Goal: Task Accomplishment & Management: Complete application form

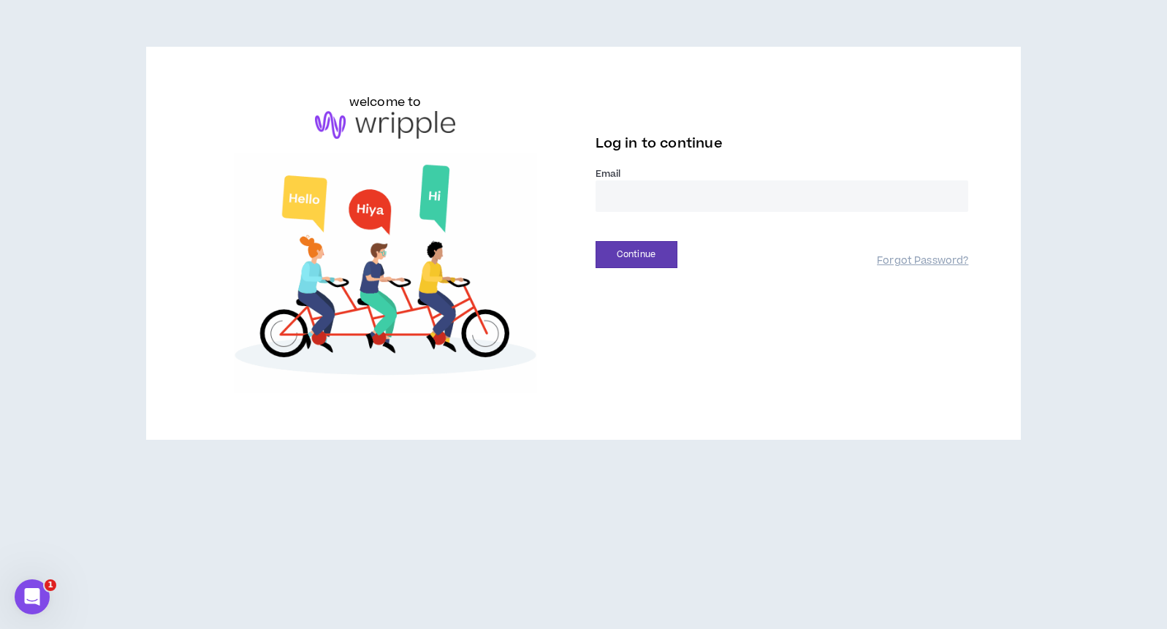
click at [666, 194] on input "email" at bounding box center [782, 196] width 373 height 31
type input "**********"
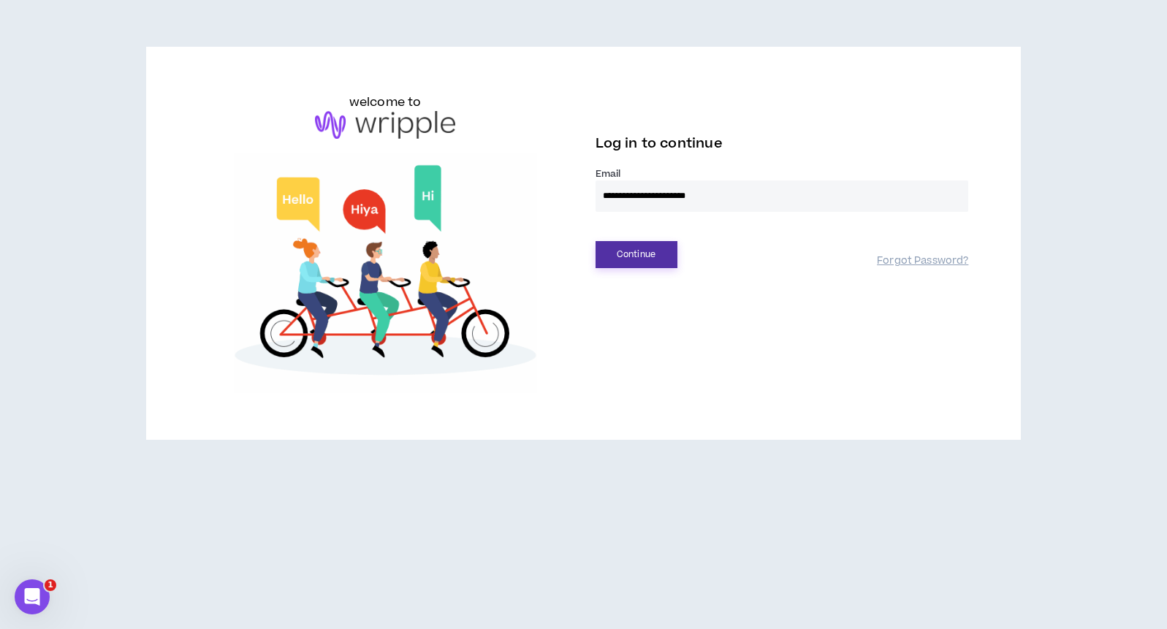
click at [653, 268] on button "Continue" at bounding box center [637, 254] width 82 height 27
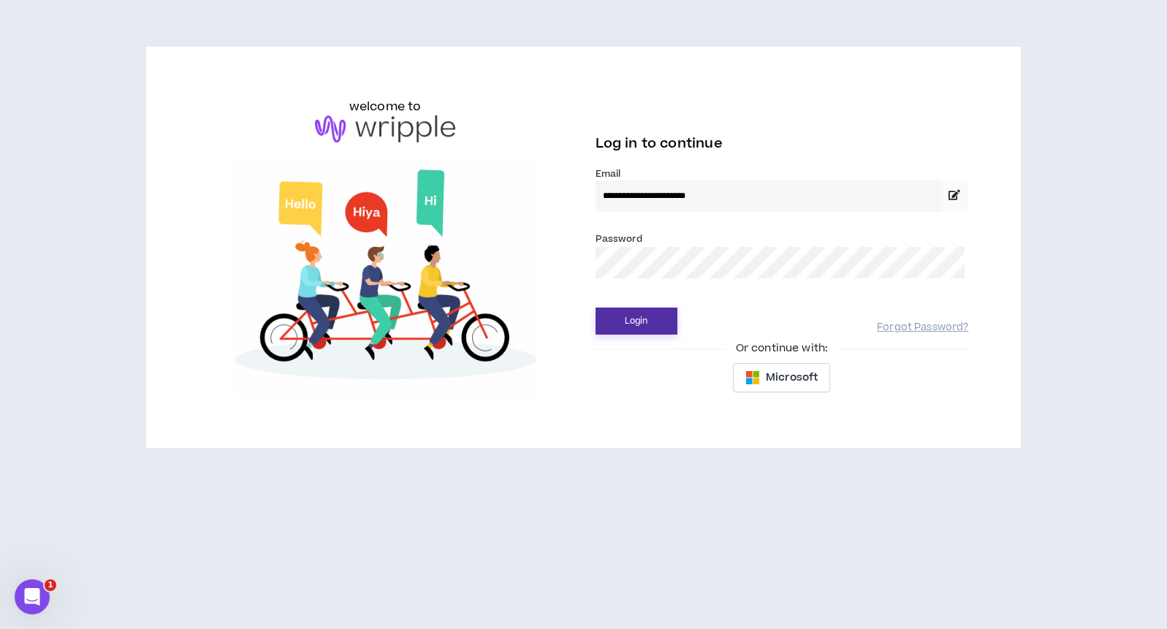
click at [640, 330] on button "Login" at bounding box center [637, 321] width 82 height 27
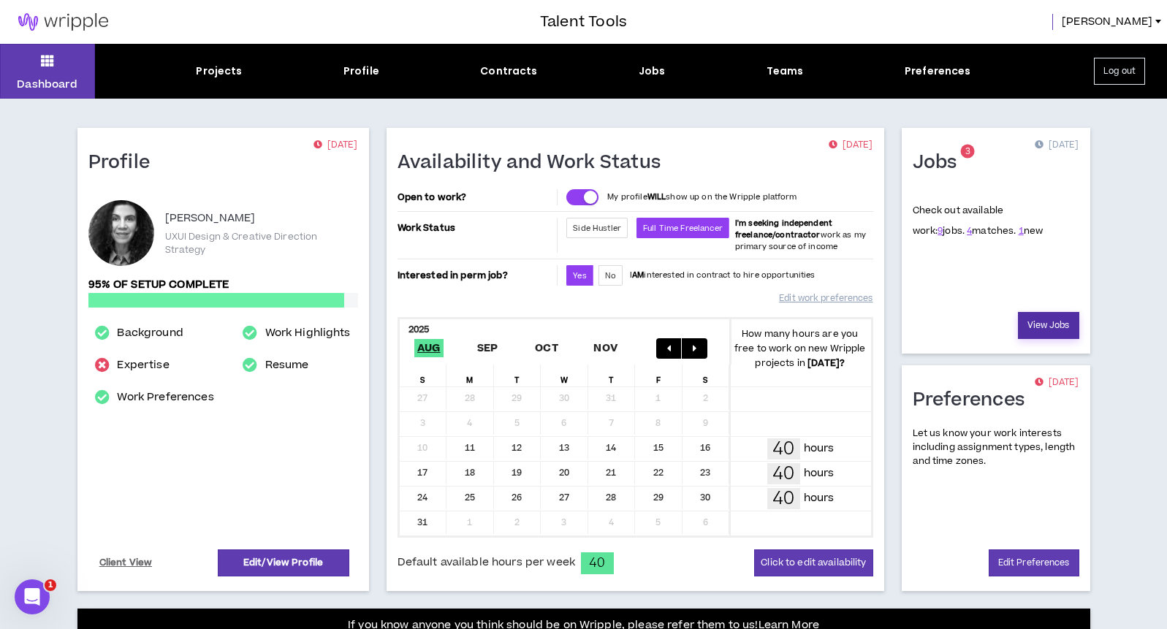
click at [1034, 328] on link "View Jobs" at bounding box center [1048, 325] width 61 height 27
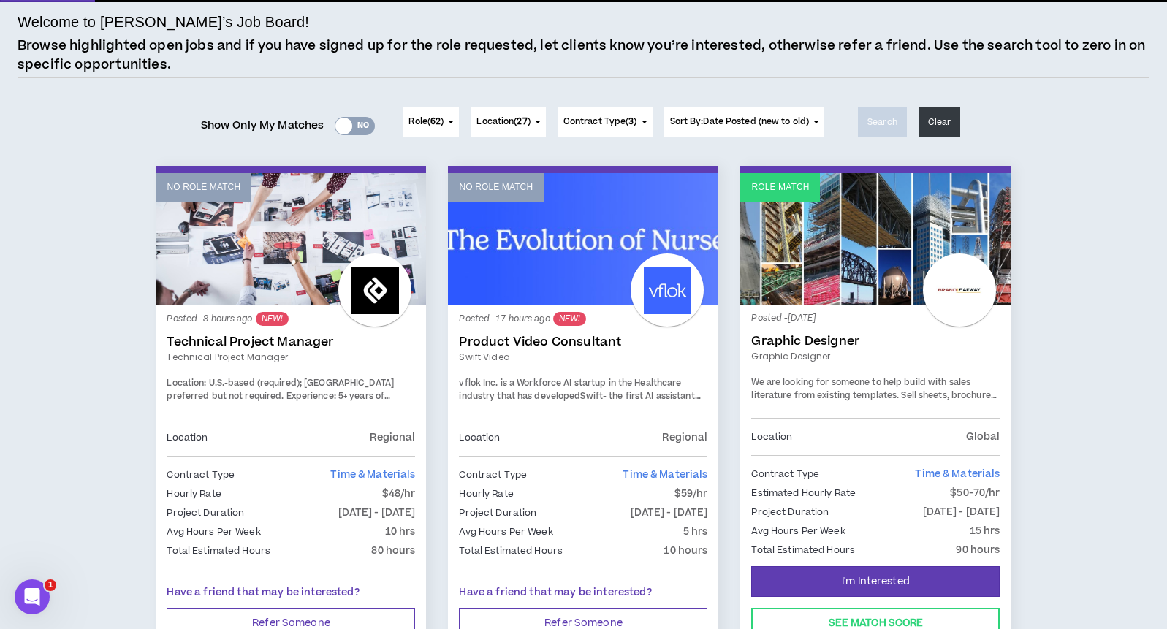
scroll to position [221, 0]
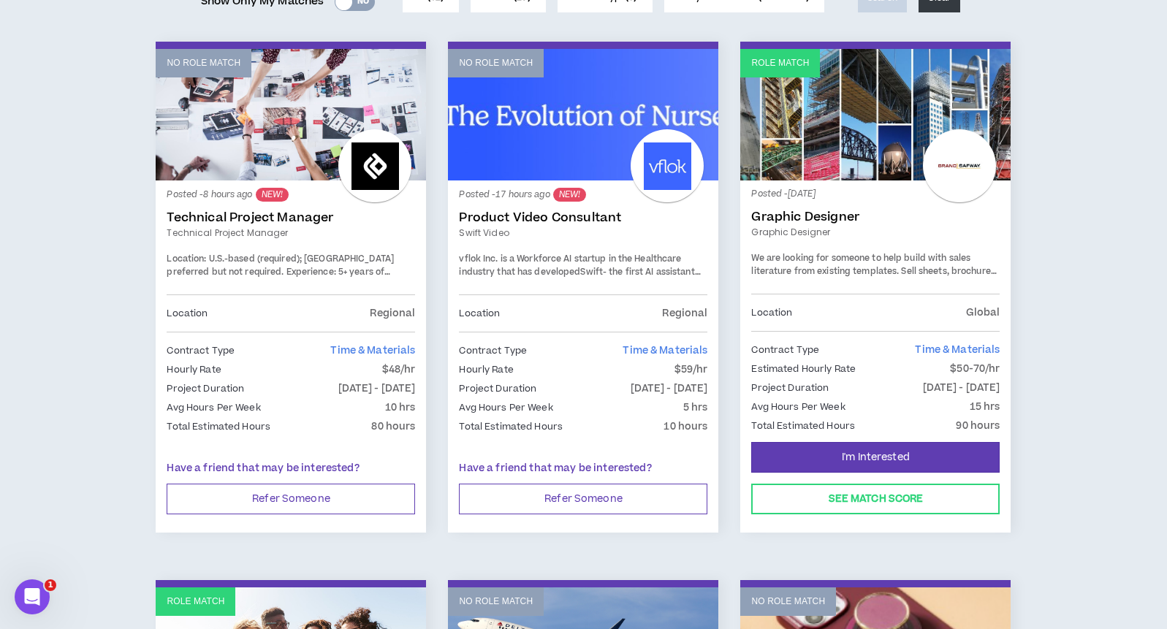
click at [913, 251] on div "Posted - [DATE] Graphic Designer Graphic Designer We are looking for someone to…" at bounding box center [875, 242] width 249 height 102
click at [895, 454] on span "I'm Interested" at bounding box center [876, 458] width 68 height 14
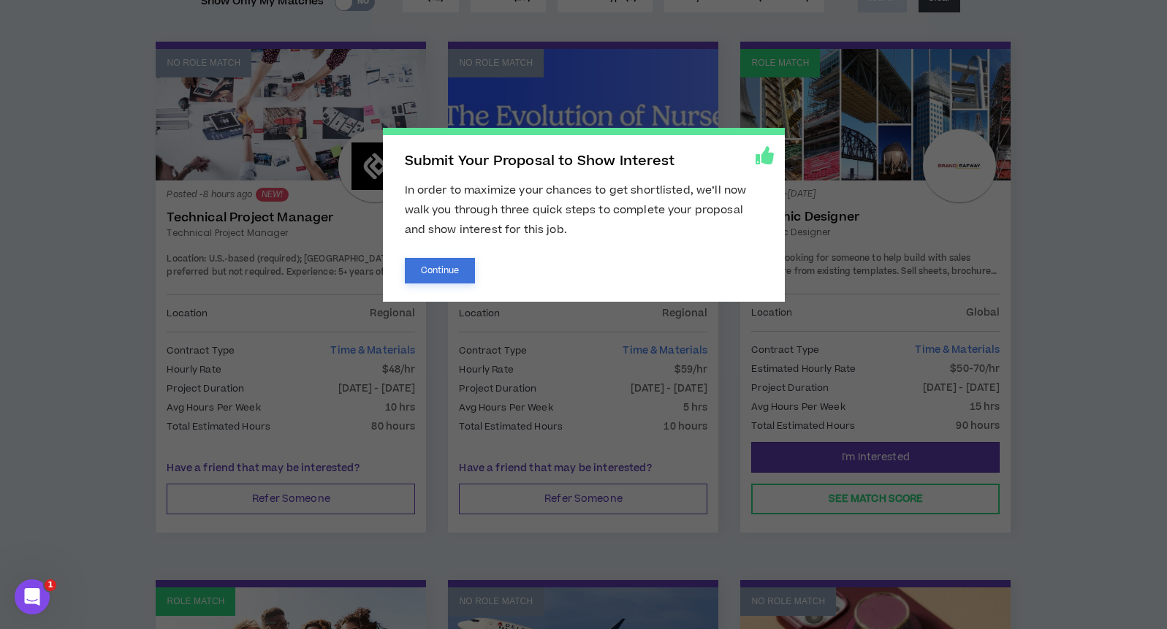
click at [466, 268] on button "Continue" at bounding box center [440, 271] width 71 height 26
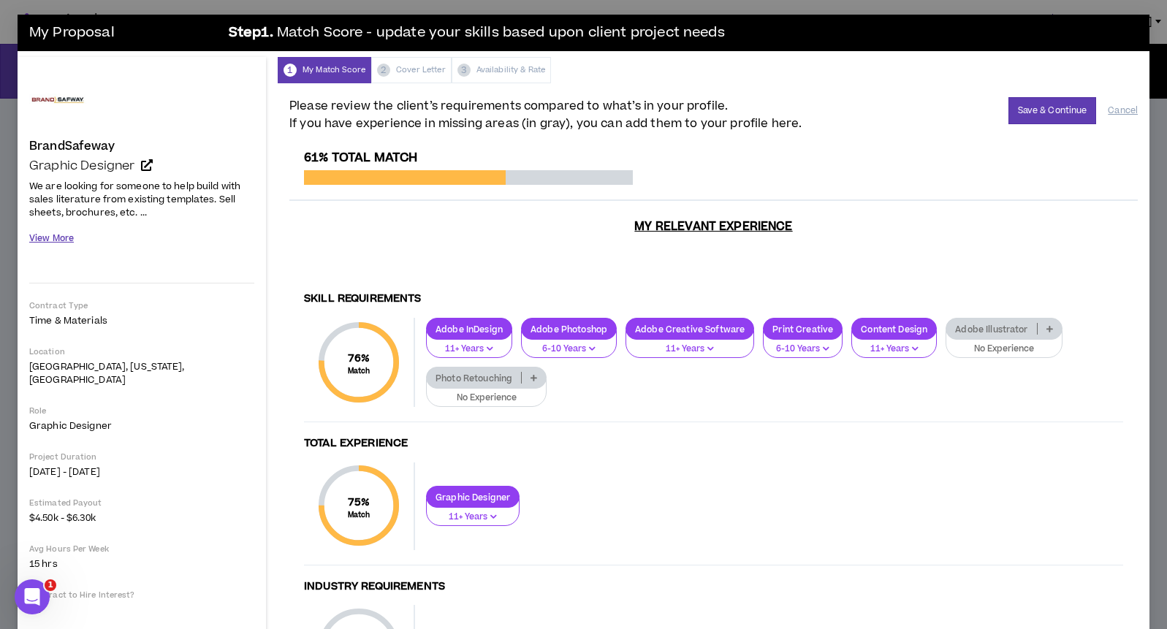
click at [58, 244] on button "View More" at bounding box center [51, 239] width 45 height 26
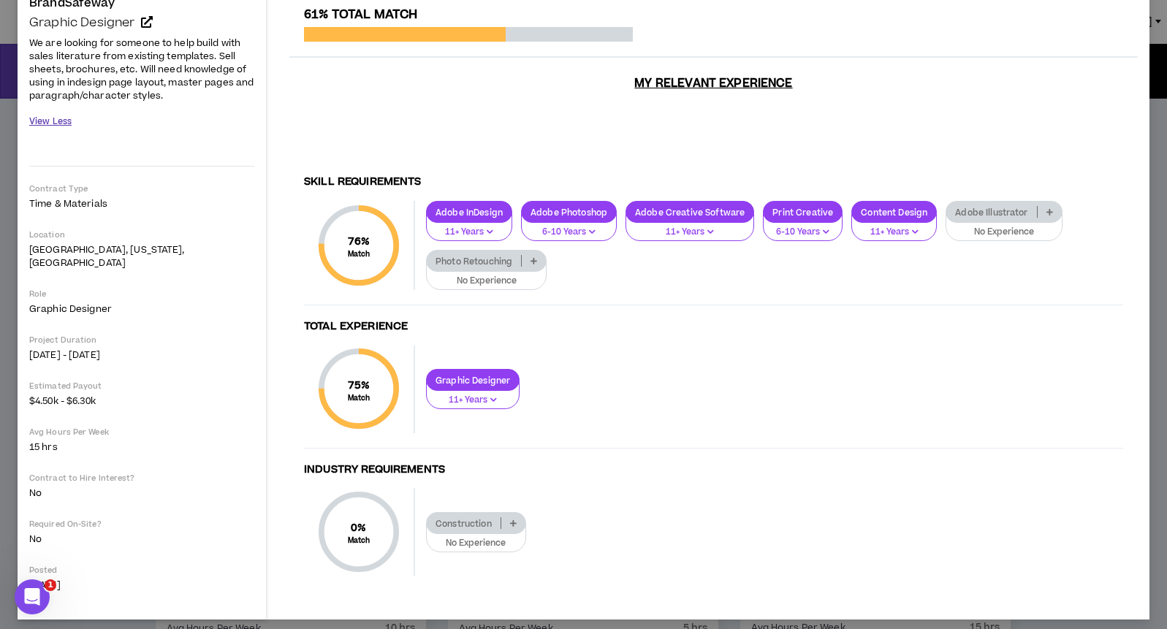
scroll to position [163, 0]
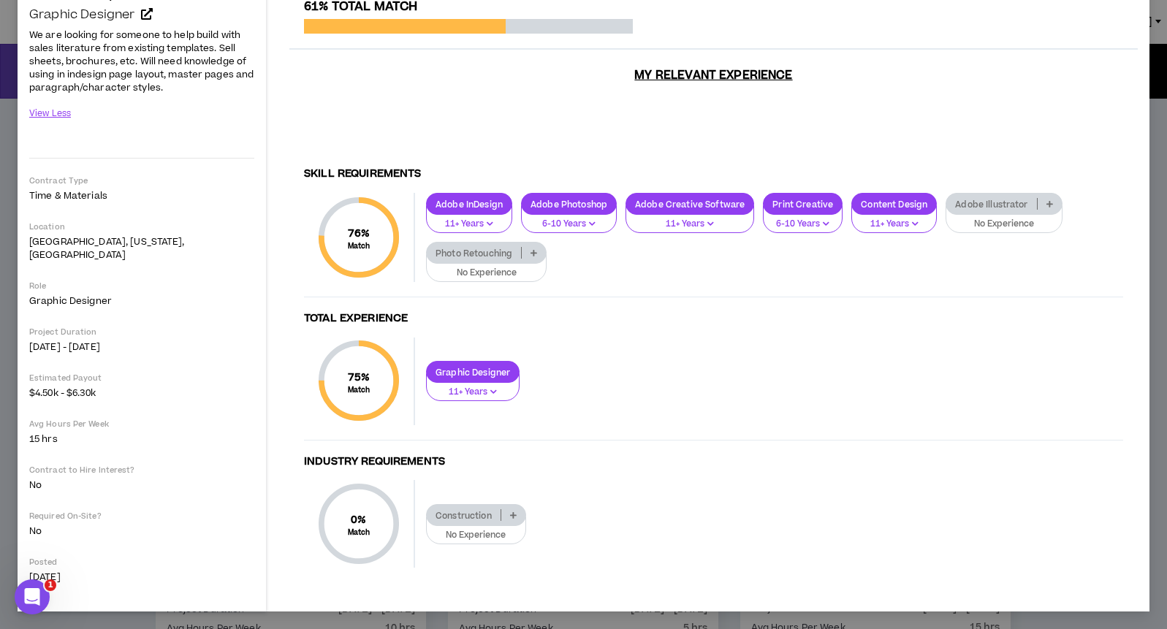
click at [1053, 202] on icon at bounding box center [1050, 203] width 7 height 7
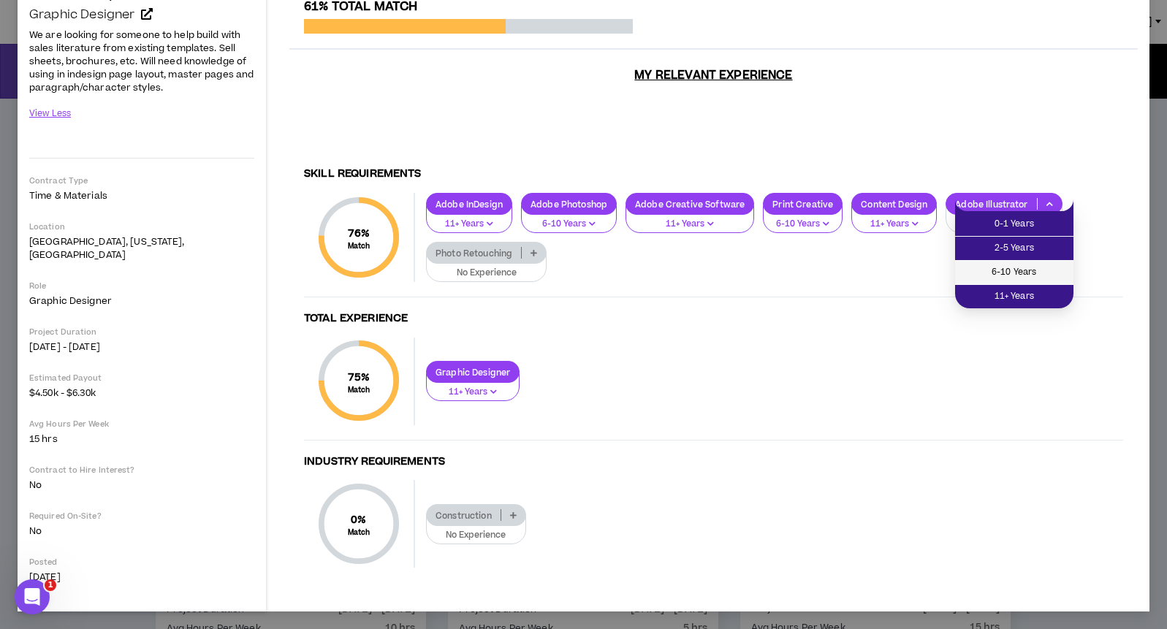
click at [1028, 278] on span "6-10 Years" at bounding box center [1014, 273] width 101 height 16
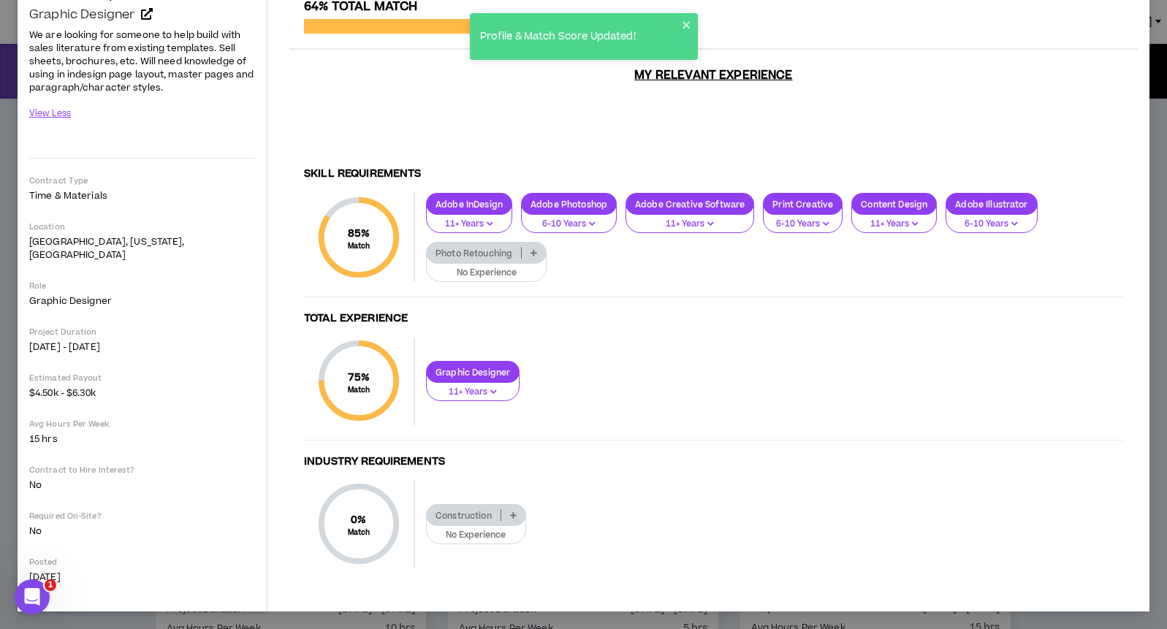
click at [542, 258] on div "Photo Retouching" at bounding box center [486, 253] width 121 height 22
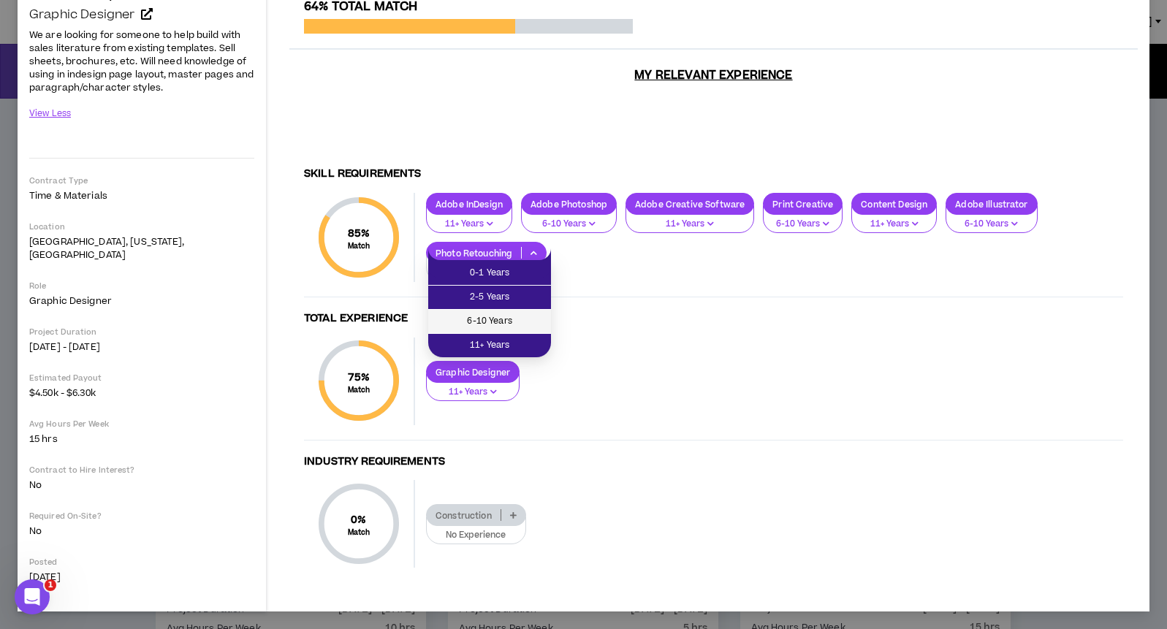
click at [518, 322] on span "6-10 Years" at bounding box center [489, 322] width 105 height 16
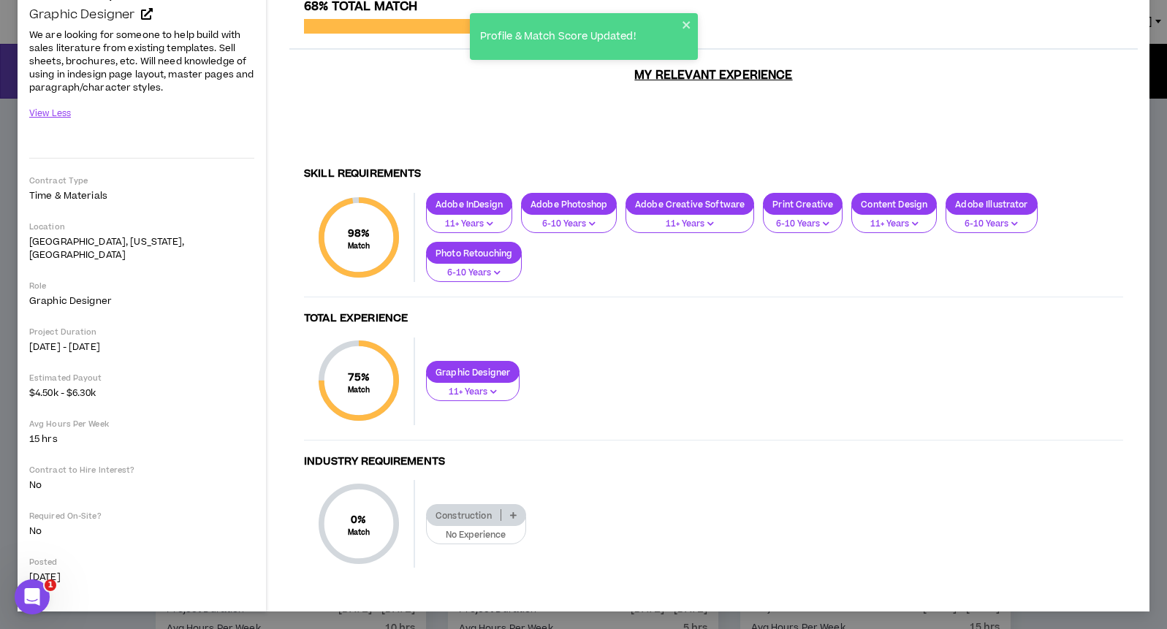
click at [509, 386] on p "11+ Years" at bounding box center [473, 392] width 75 height 13
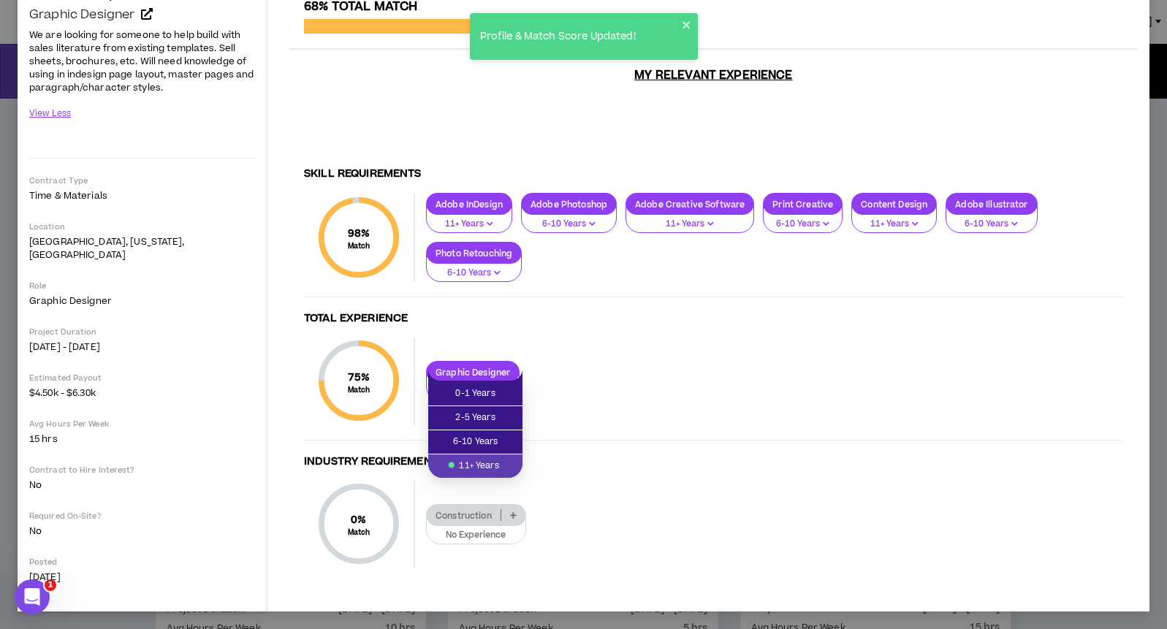
click at [596, 379] on div "Graphic Designer 11+ Years" at bounding box center [769, 381] width 708 height 40
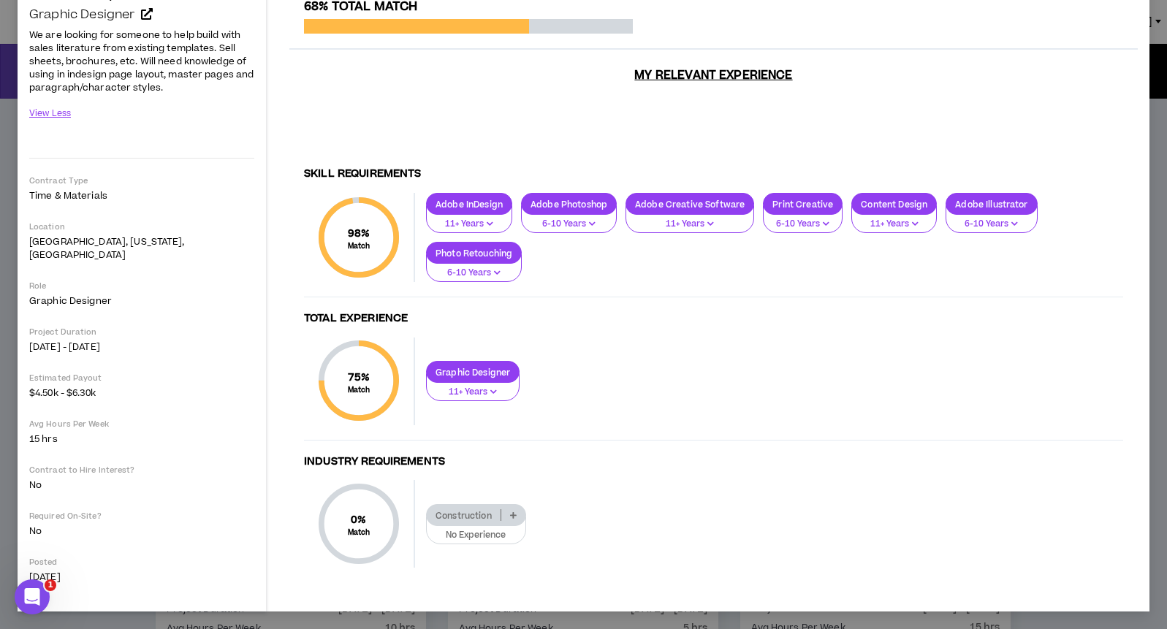
scroll to position [95, 0]
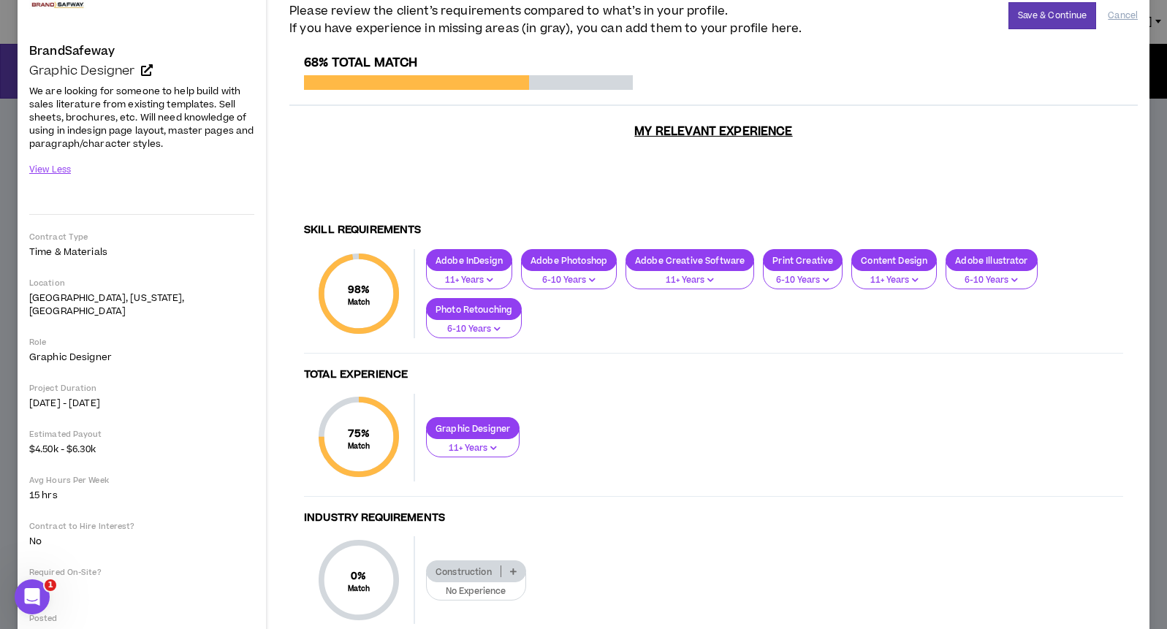
click at [1028, 283] on p "6-10 Years" at bounding box center [991, 280] width 72 height 13
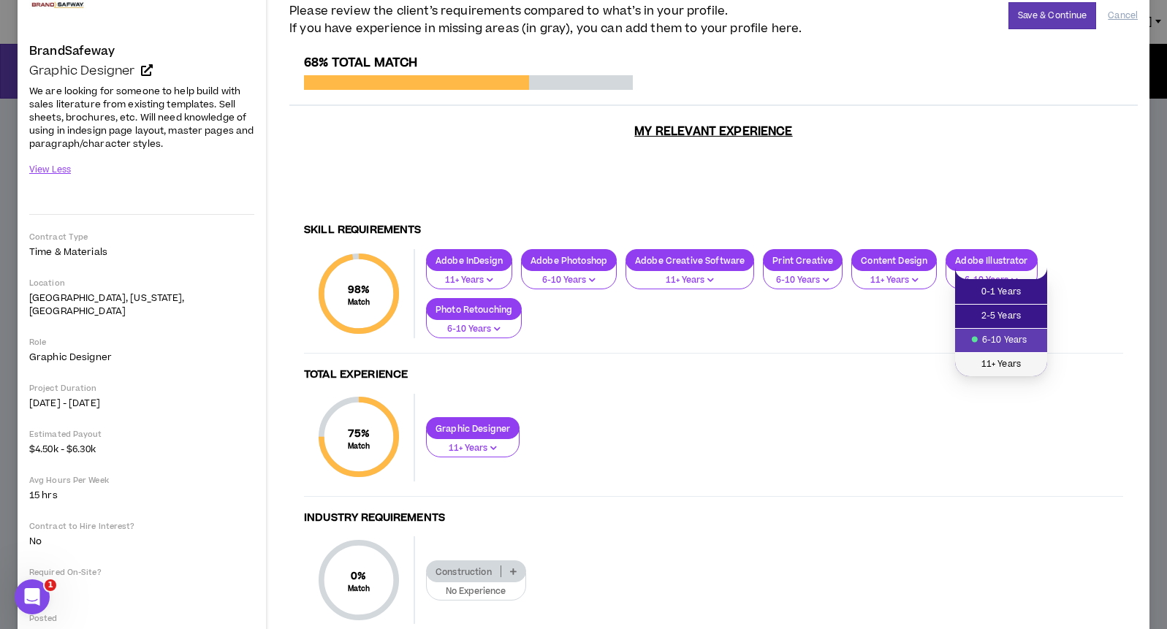
click at [1005, 361] on span "11+ Years" at bounding box center [1001, 365] width 75 height 16
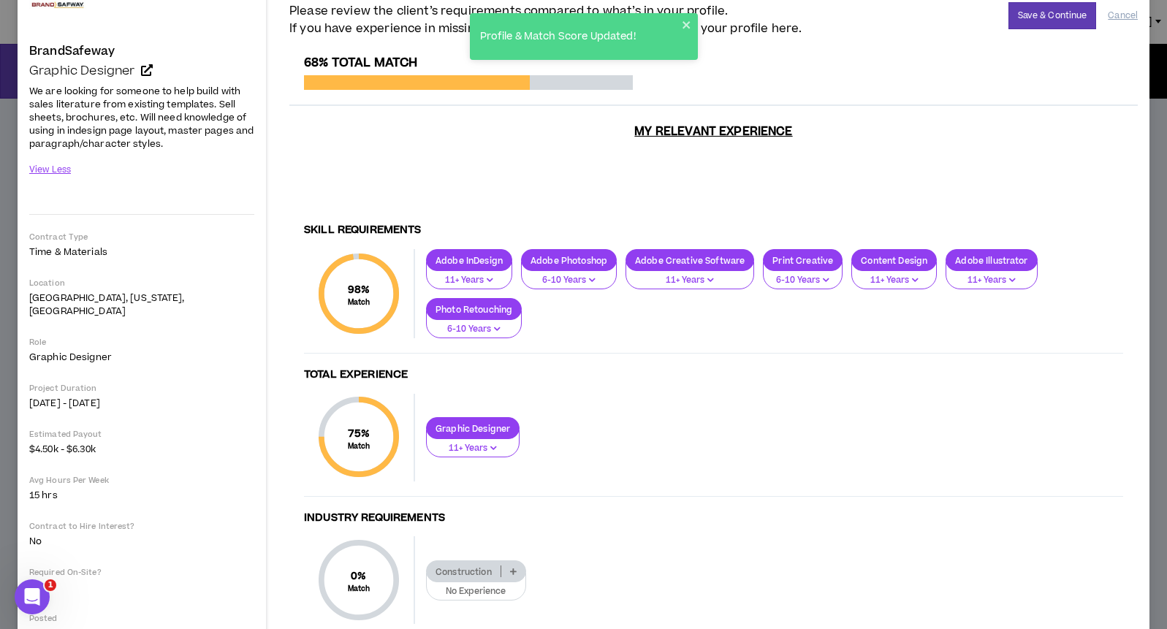
click at [601, 285] on p "6-10 Years" at bounding box center [569, 280] width 77 height 13
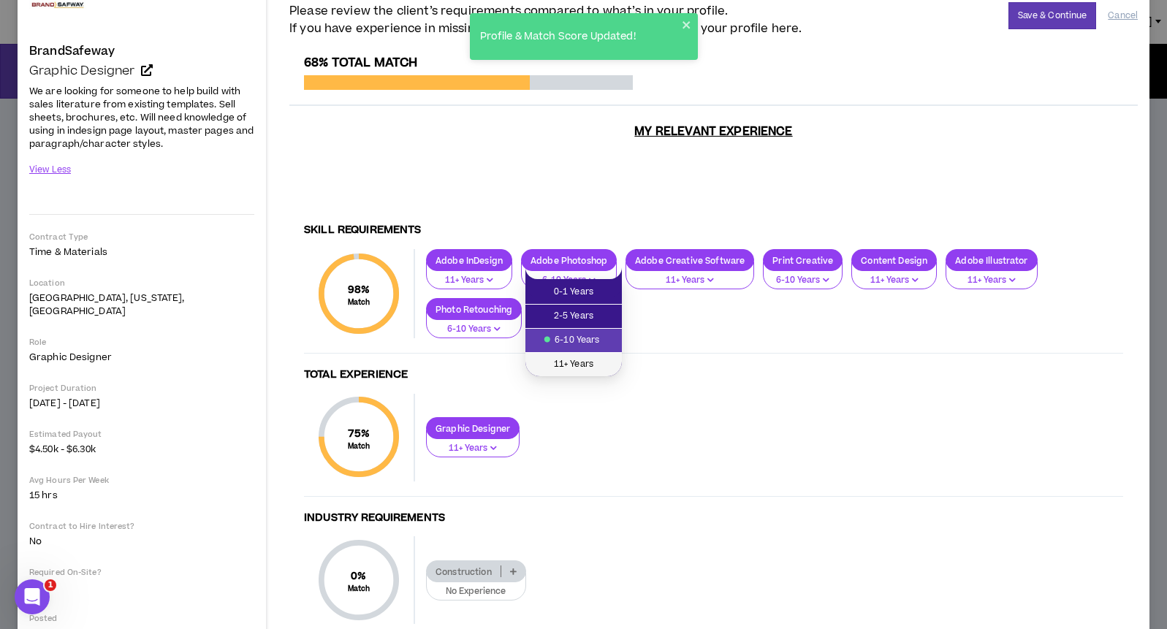
click at [592, 357] on span "11+ Years" at bounding box center [573, 365] width 79 height 16
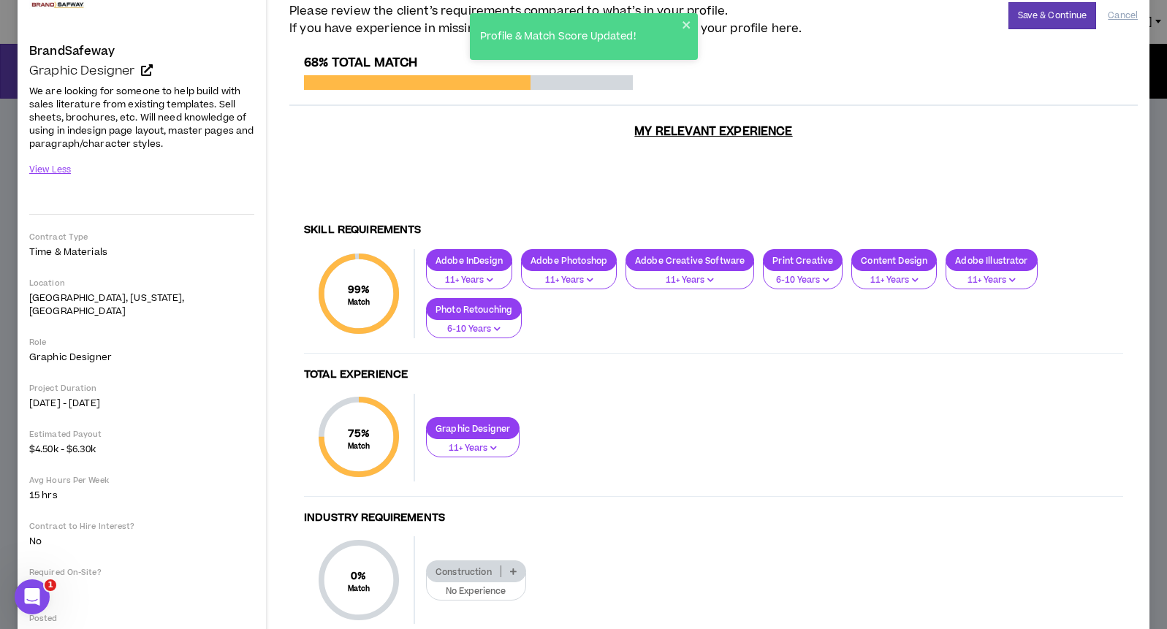
click at [827, 287] on p "6-10 Years" at bounding box center [803, 280] width 61 height 13
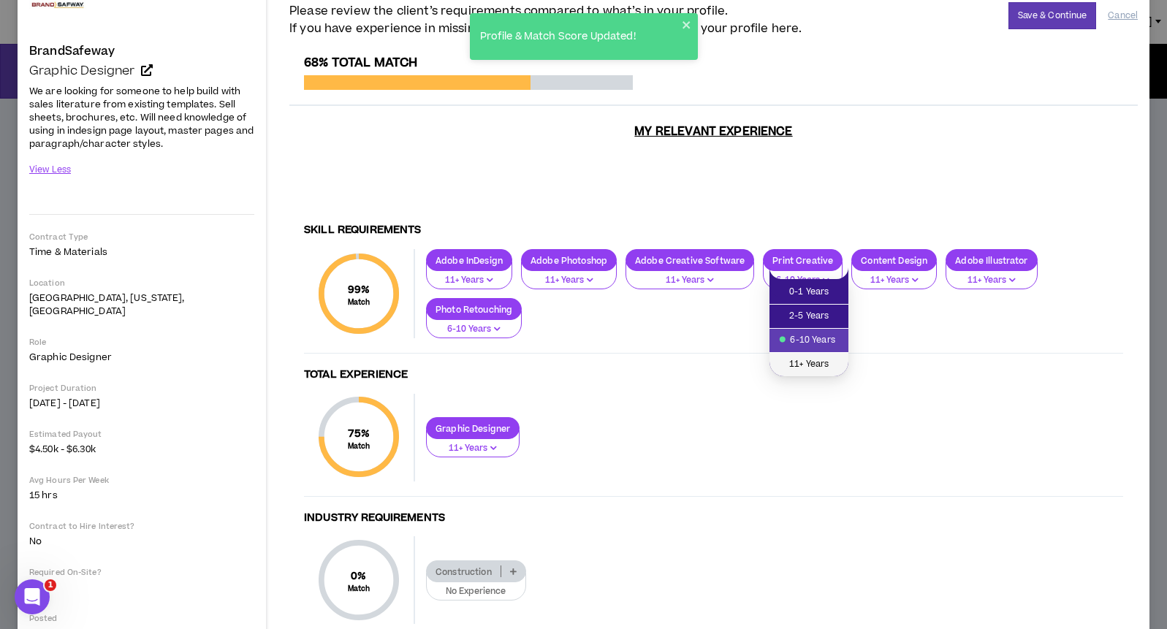
click at [808, 364] on span "11+ Years" at bounding box center [808, 365] width 61 height 16
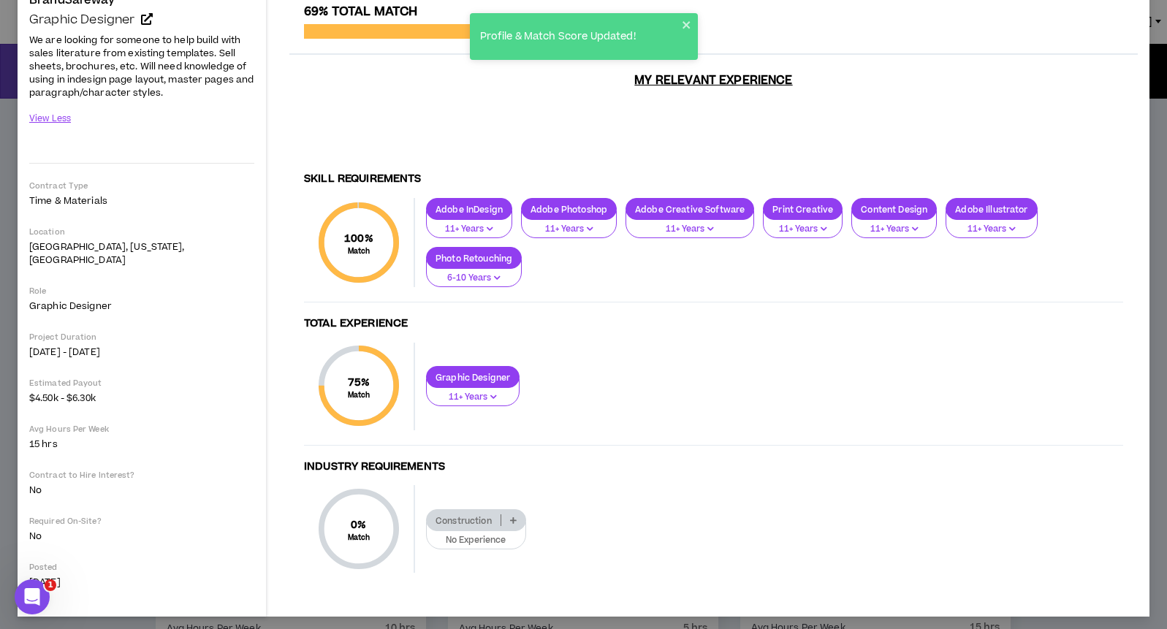
scroll to position [157, 0]
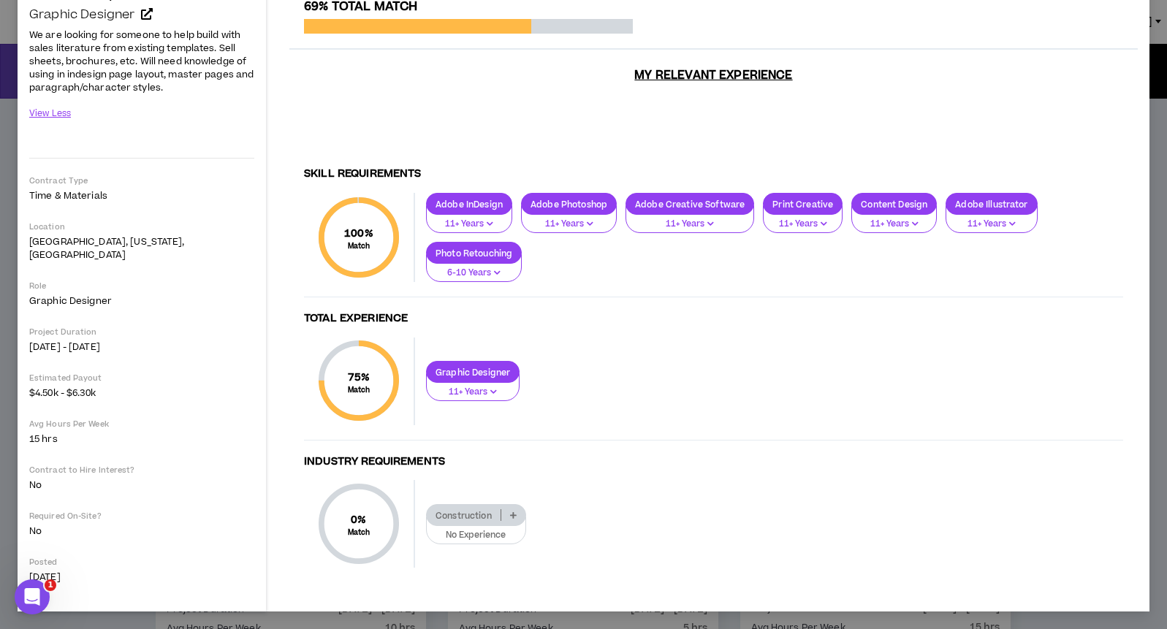
click at [497, 395] on icon "button" at bounding box center [493, 391] width 7 height 7
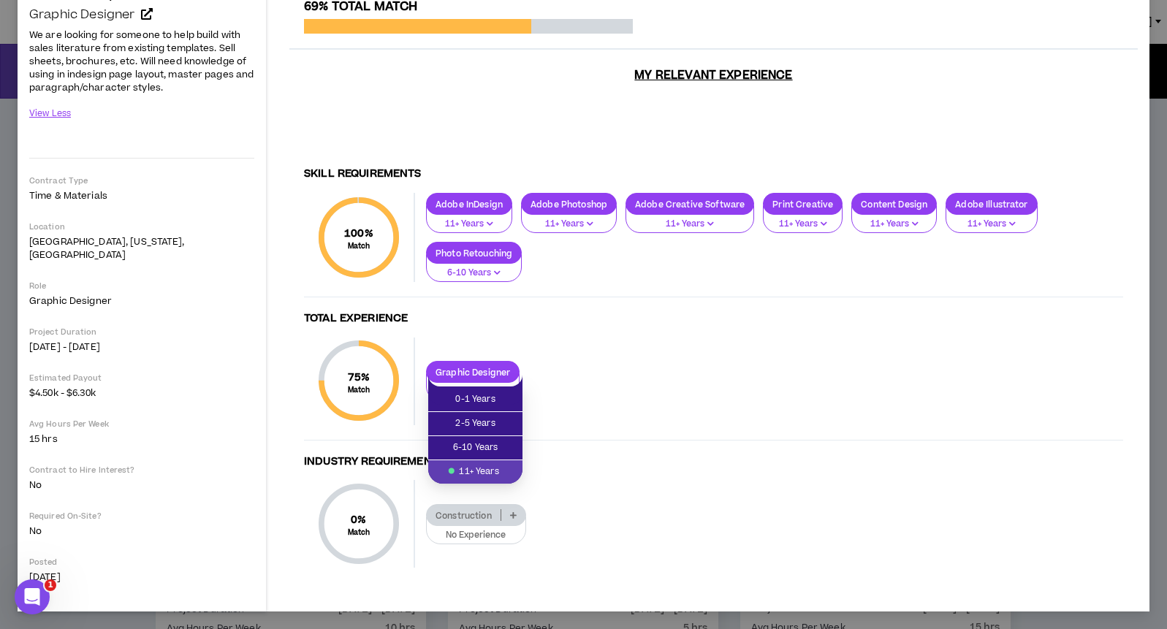
click at [605, 375] on div "Graphic Designer 11+ Years" at bounding box center [769, 381] width 708 height 40
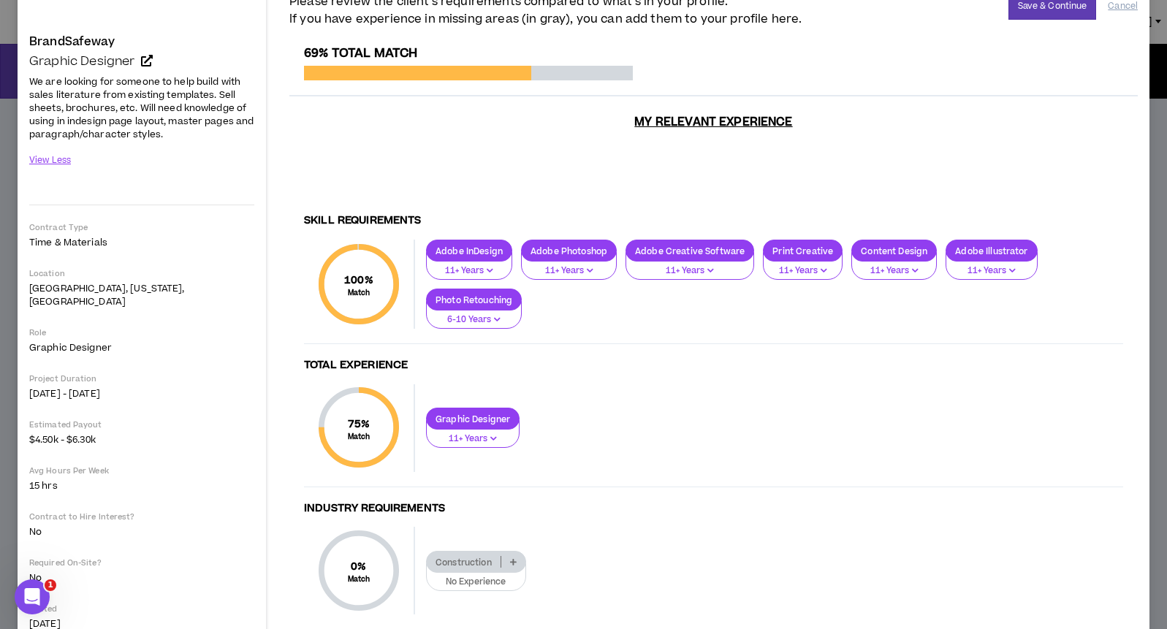
scroll to position [163, 0]
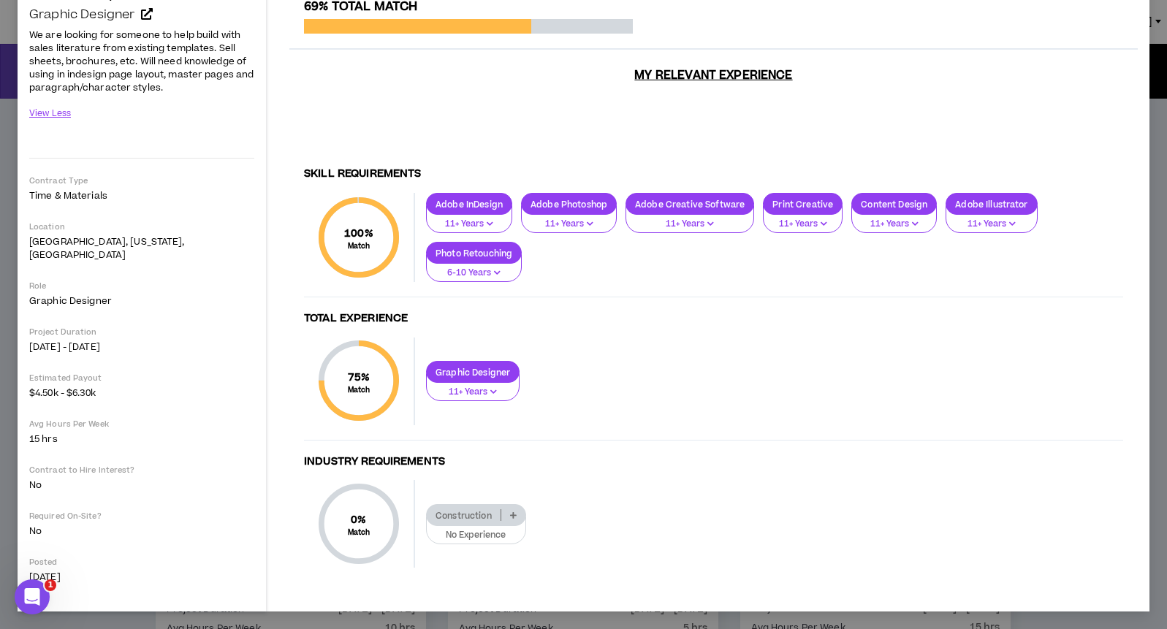
click at [506, 386] on p "11+ Years" at bounding box center [473, 392] width 75 height 13
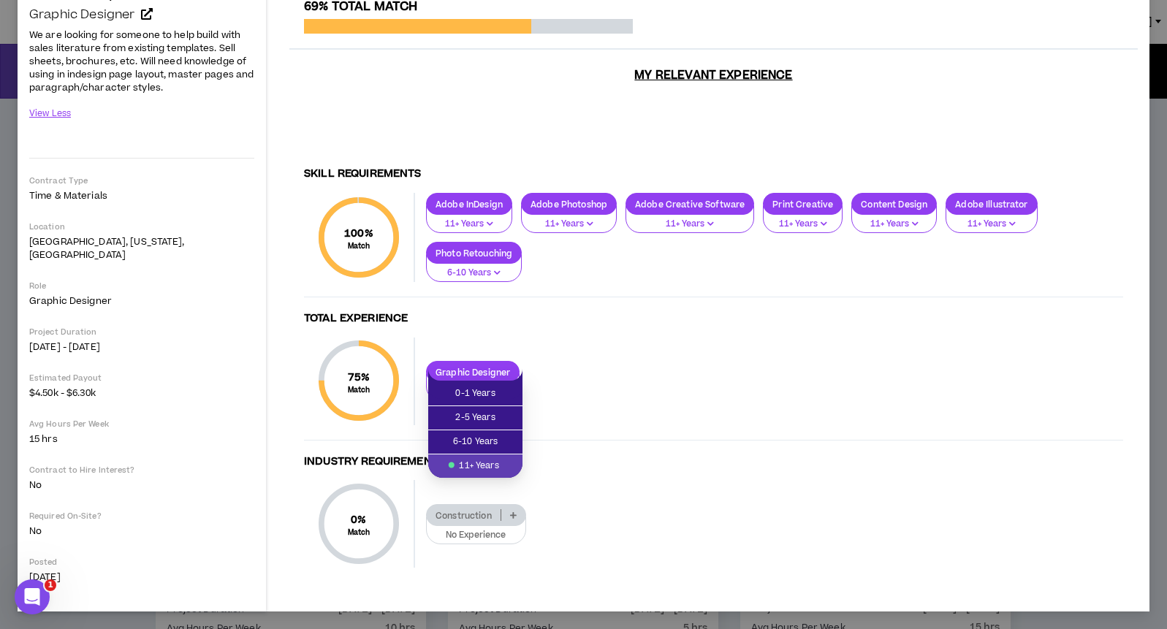
click at [516, 262] on button "6-10 Years" at bounding box center [474, 268] width 96 height 28
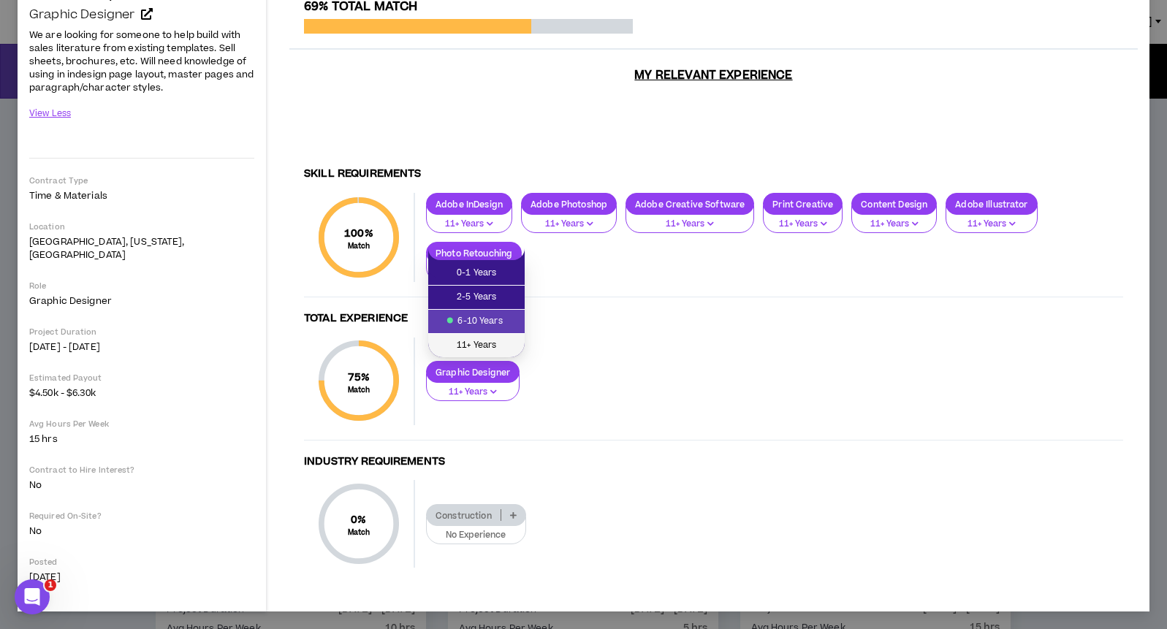
click at [493, 348] on span "11+ Years" at bounding box center [476, 346] width 79 height 16
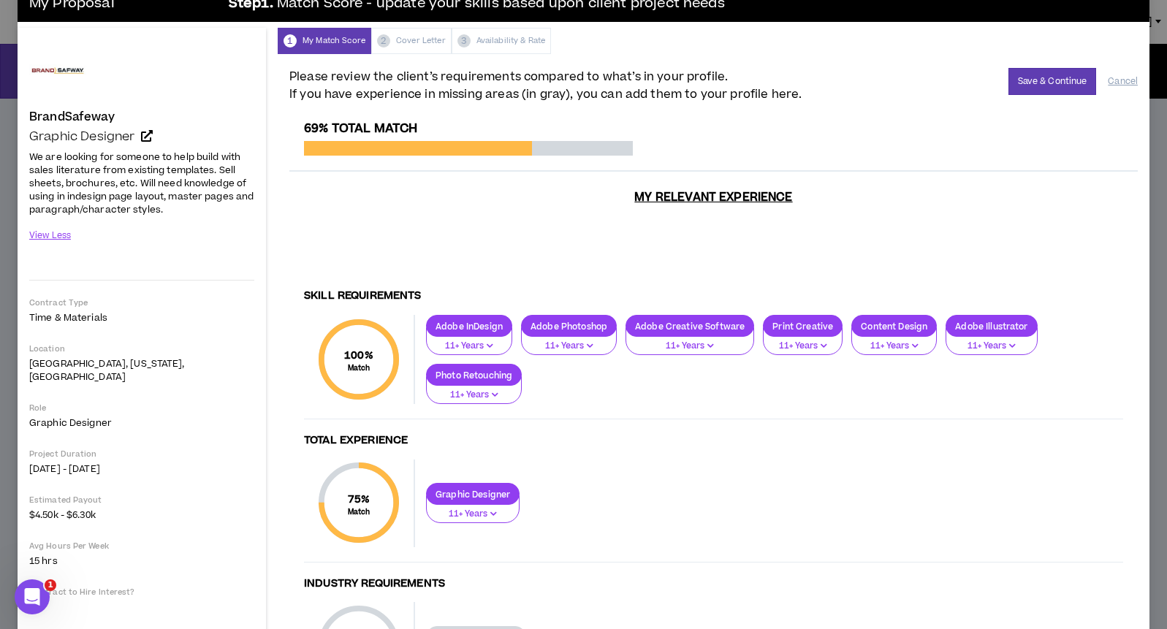
scroll to position [0, 0]
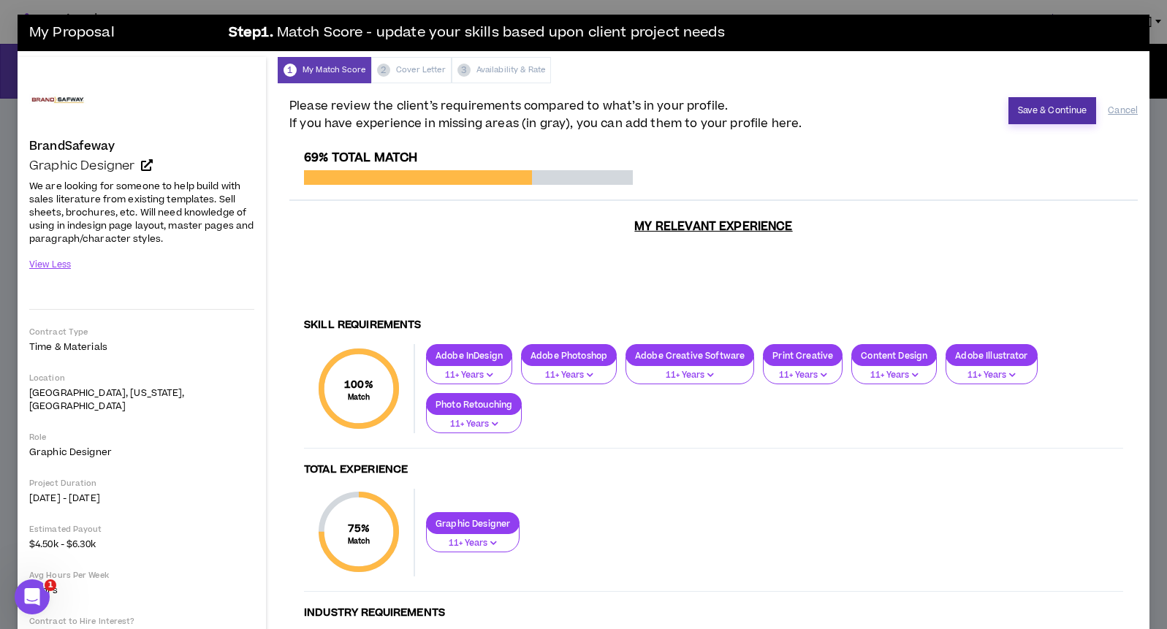
click at [1033, 123] on button "Save & Continue" at bounding box center [1053, 110] width 88 height 27
